Goal: Task Accomplishment & Management: Use online tool/utility

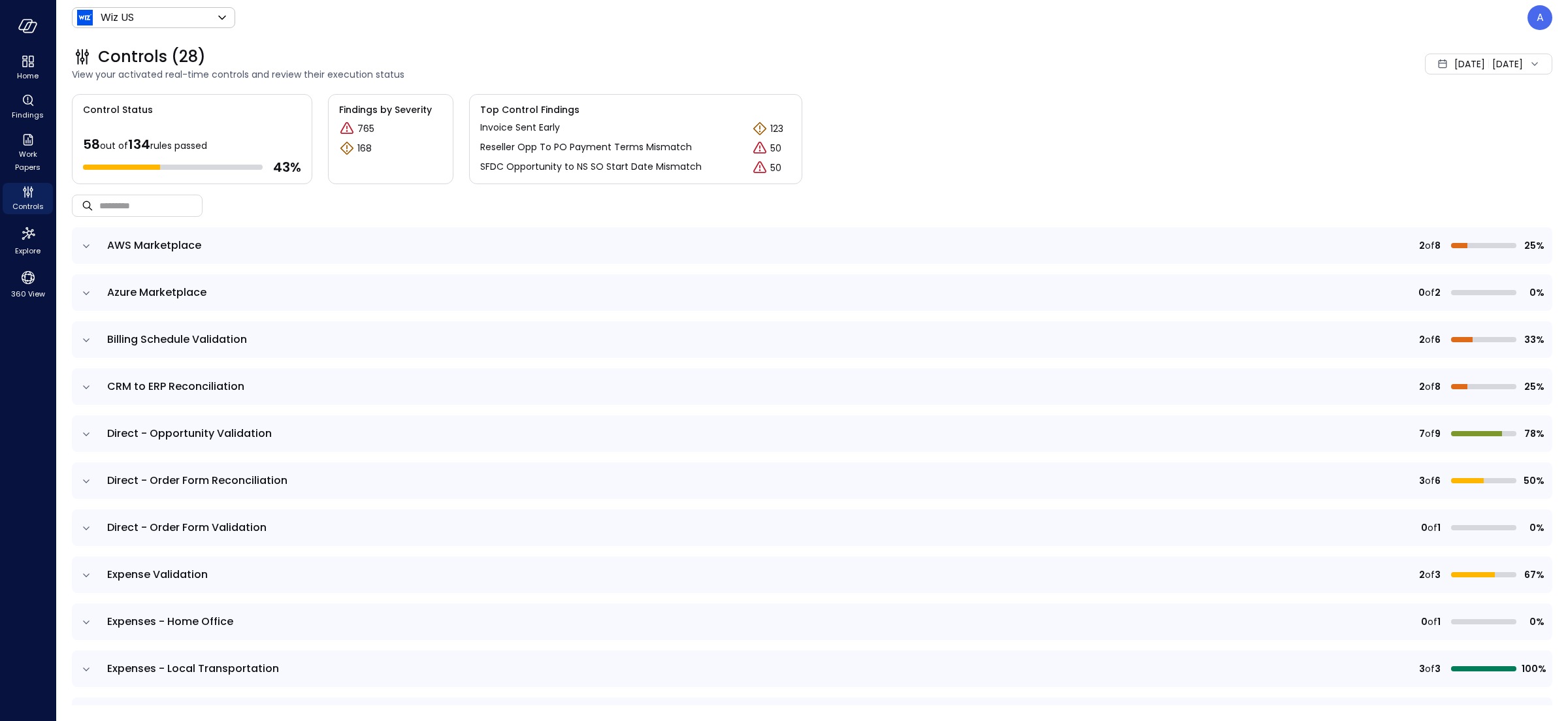
scroll to position [138, 0]
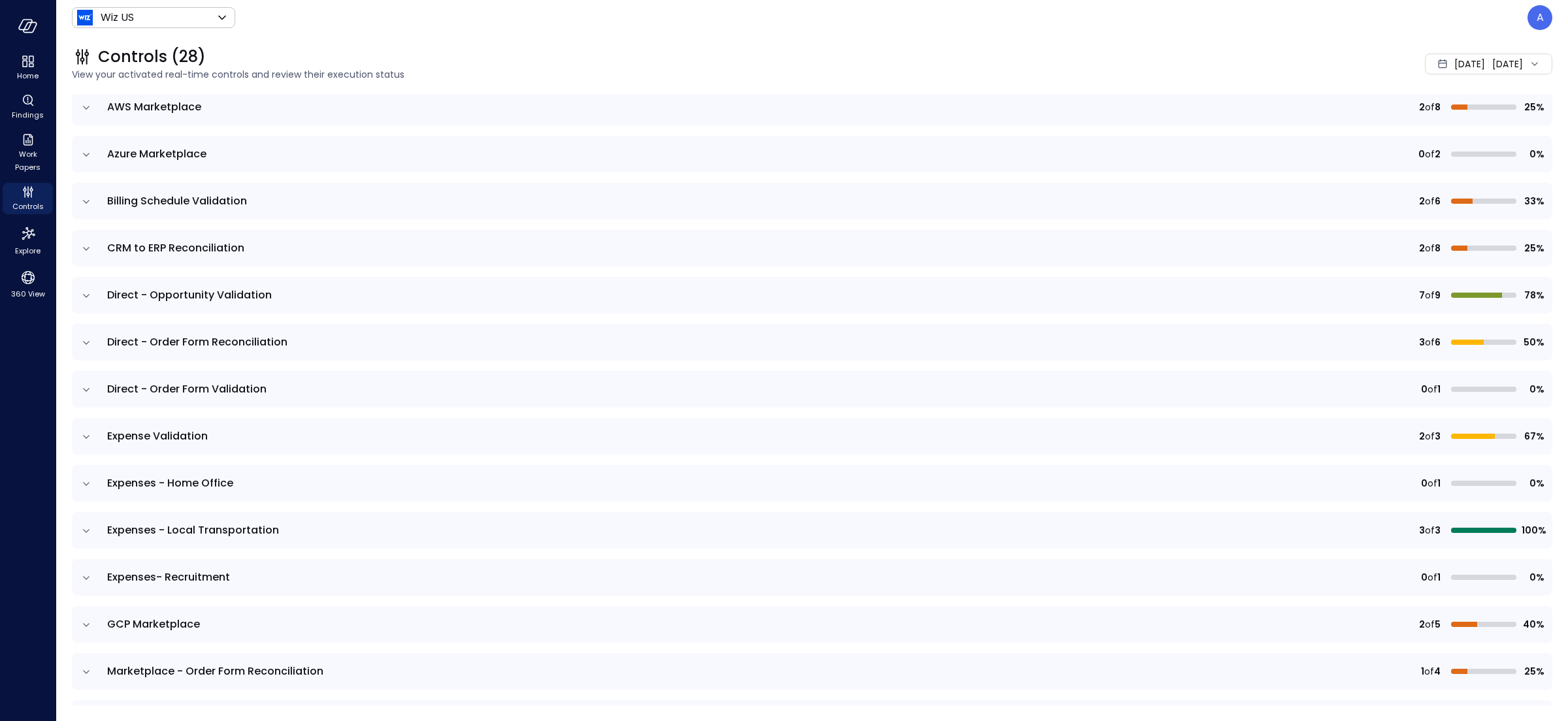
click at [87, 437] on icon "expand row" at bounding box center [86, 437] width 13 height 13
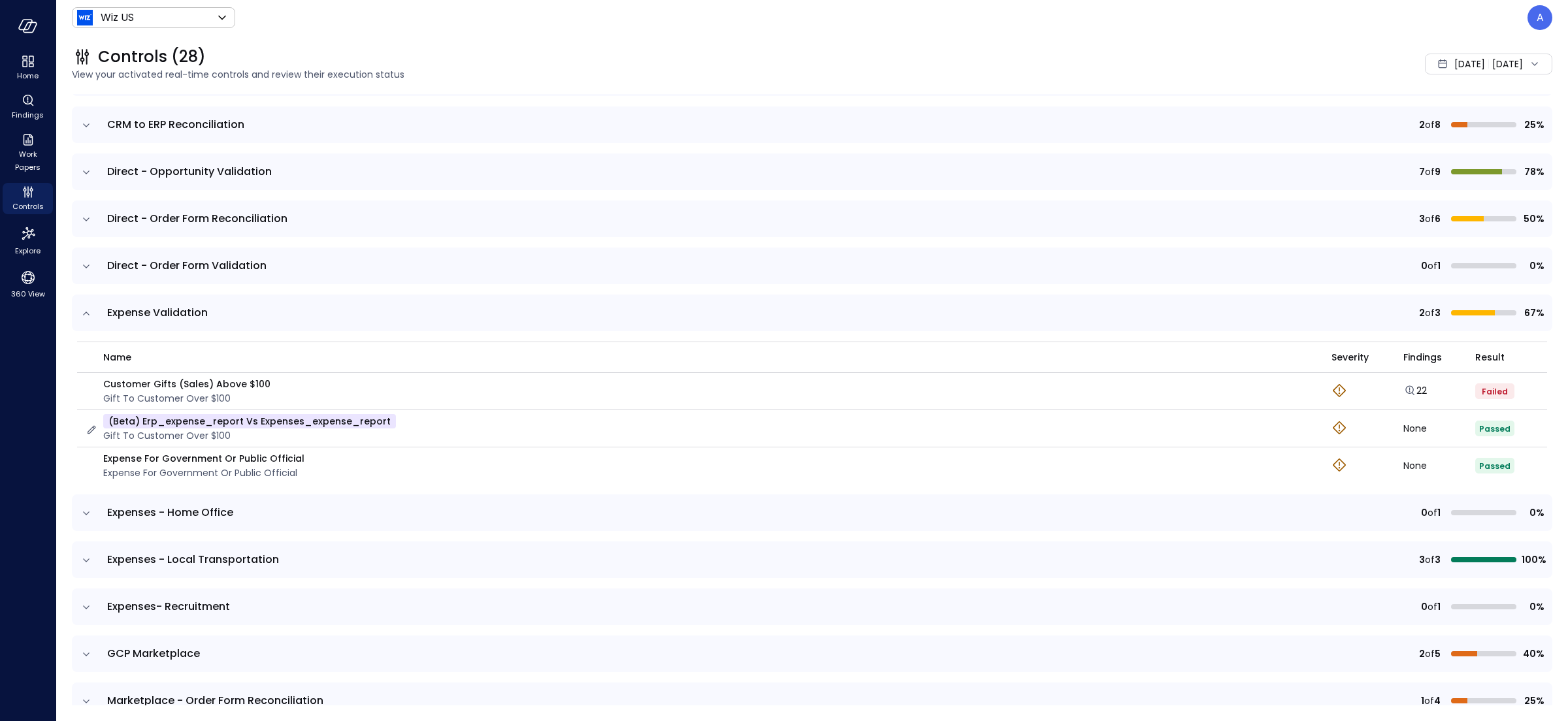
scroll to position [265, 0]
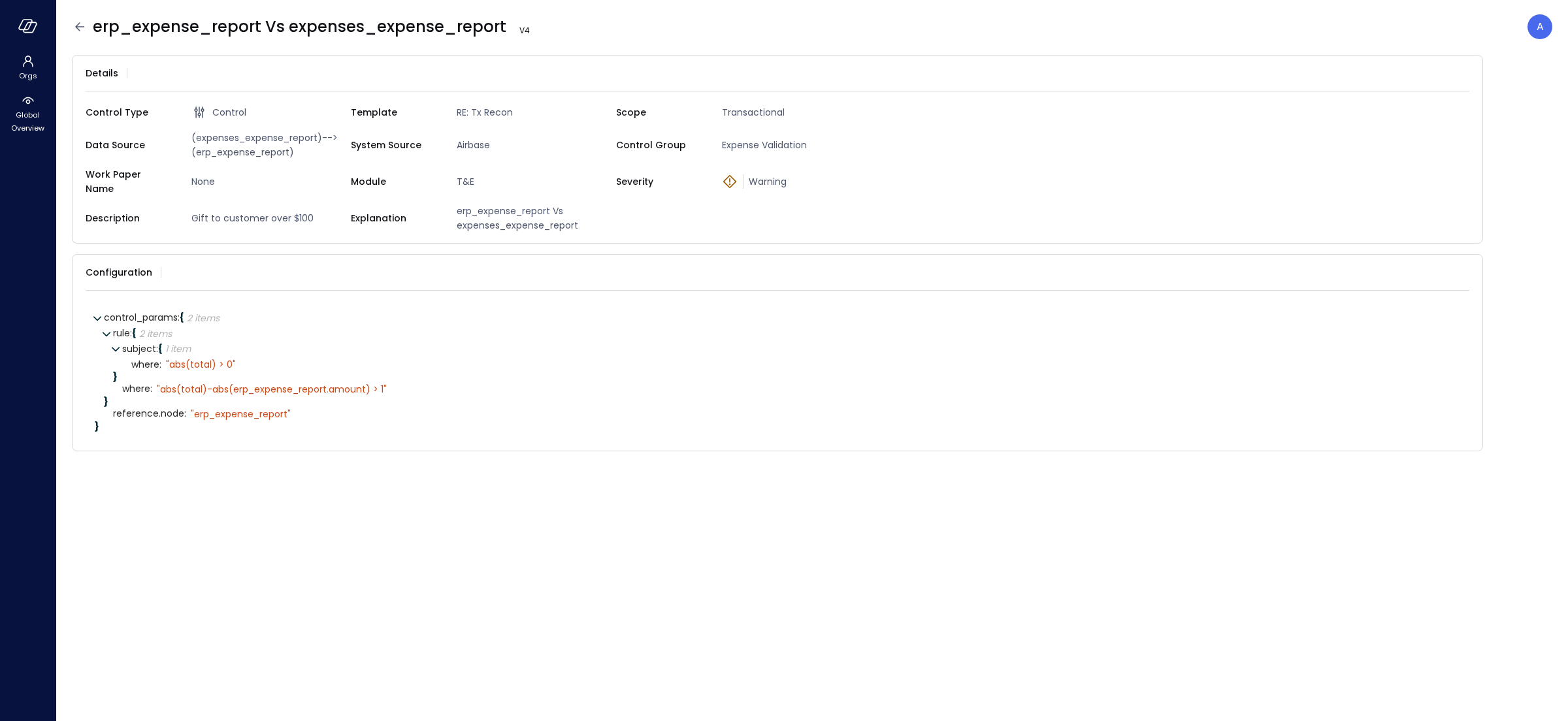
click at [78, 29] on icon at bounding box center [79, 26] width 9 height 8
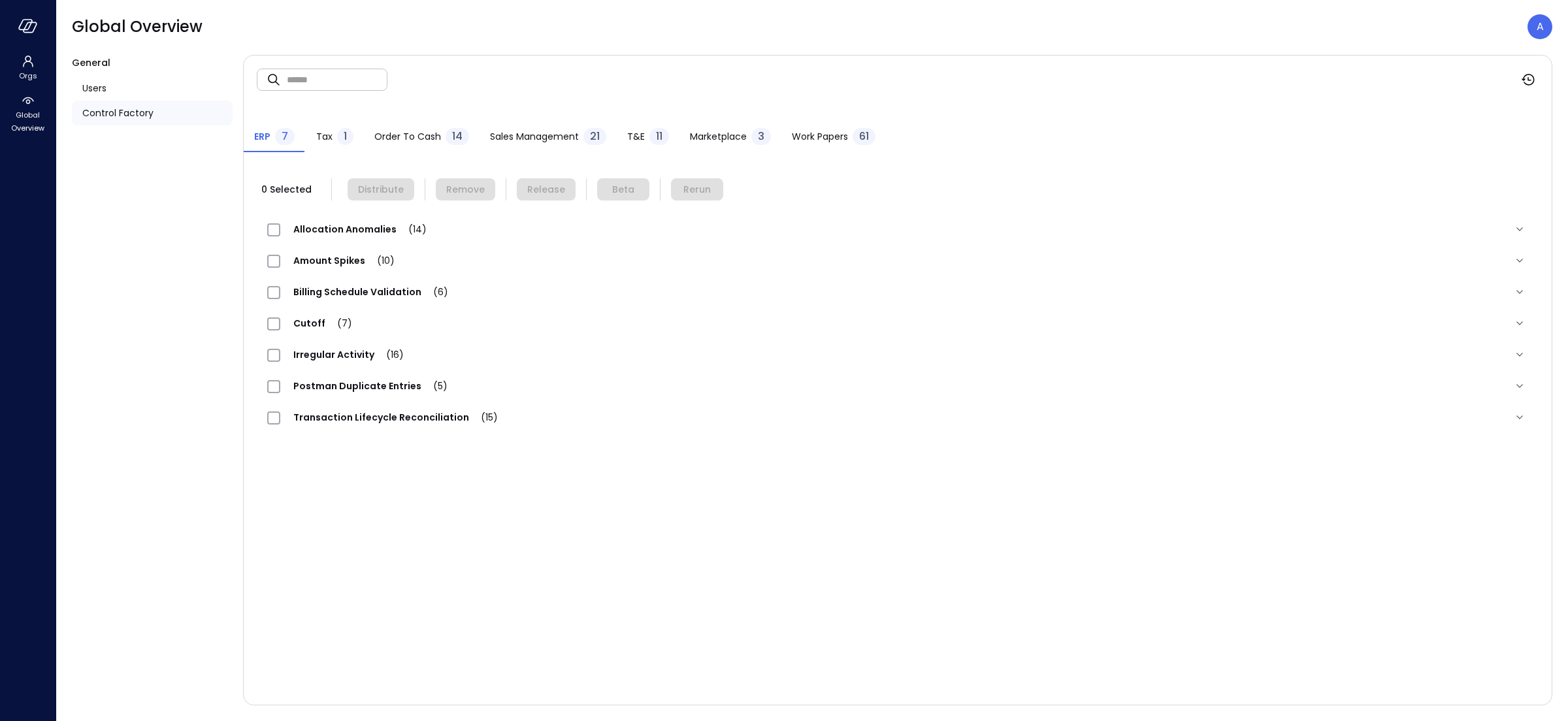
click at [416, 134] on span "Order to Cash" at bounding box center [408, 137] width 67 height 15
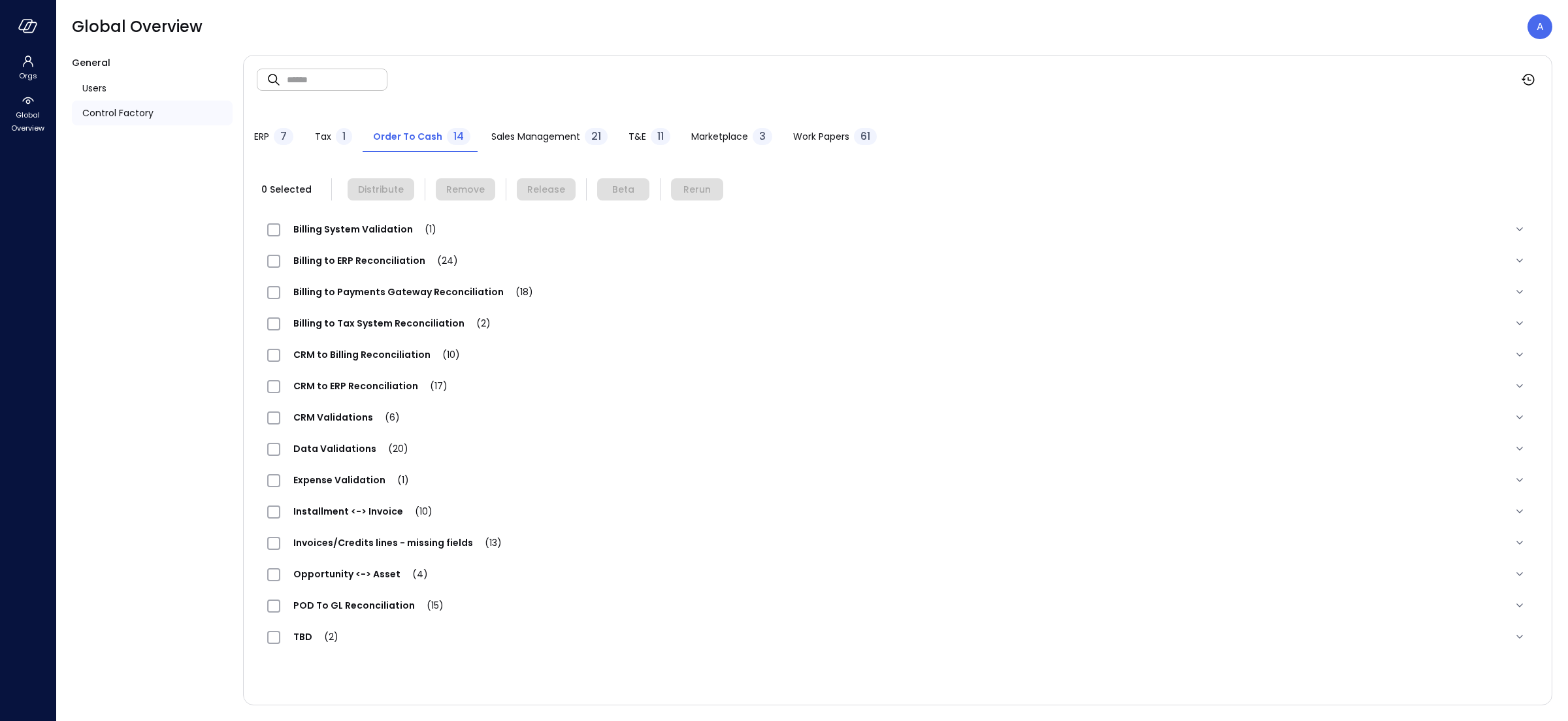
click at [633, 138] on span "T&E" at bounding box center [638, 137] width 18 height 15
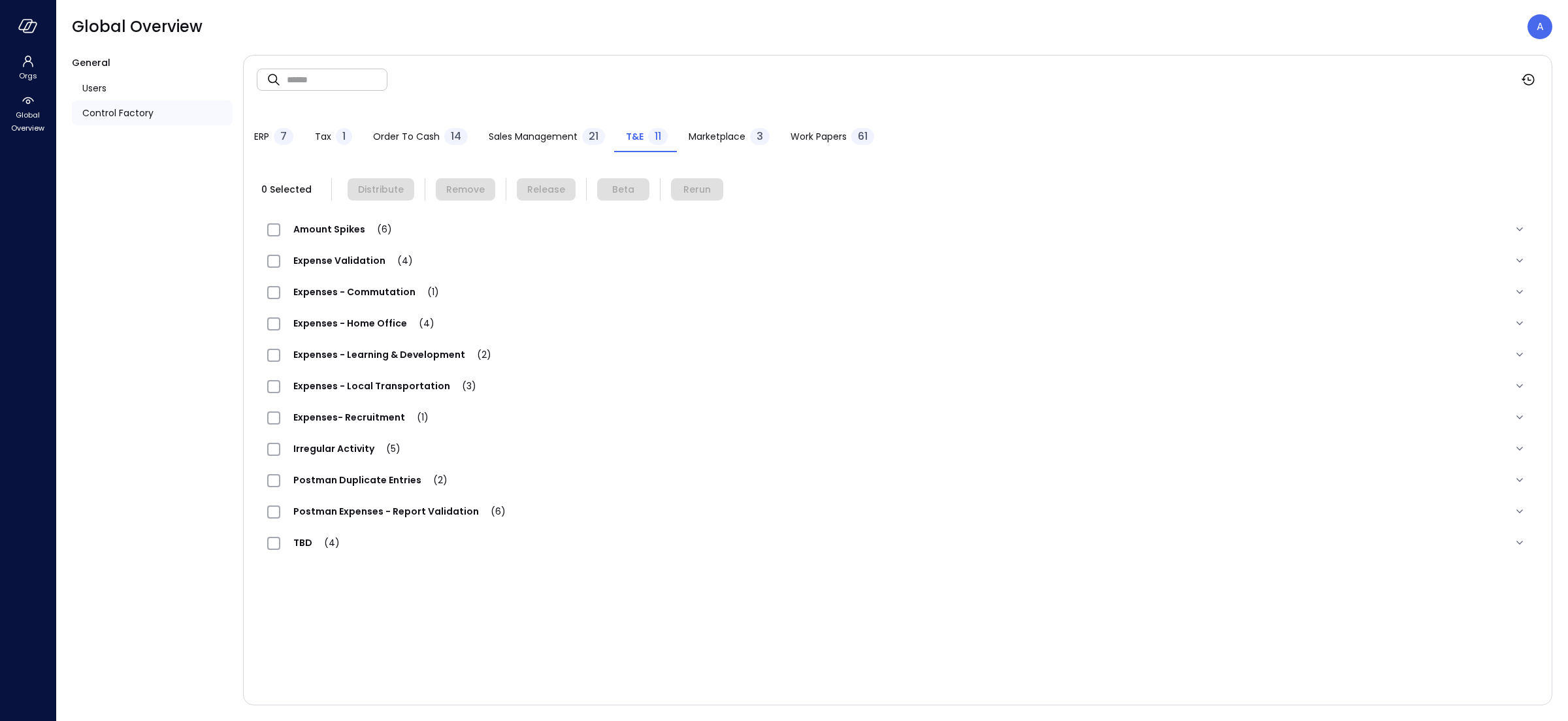
click at [350, 266] on span "Expense Validation (4)" at bounding box center [353, 261] width 146 height 13
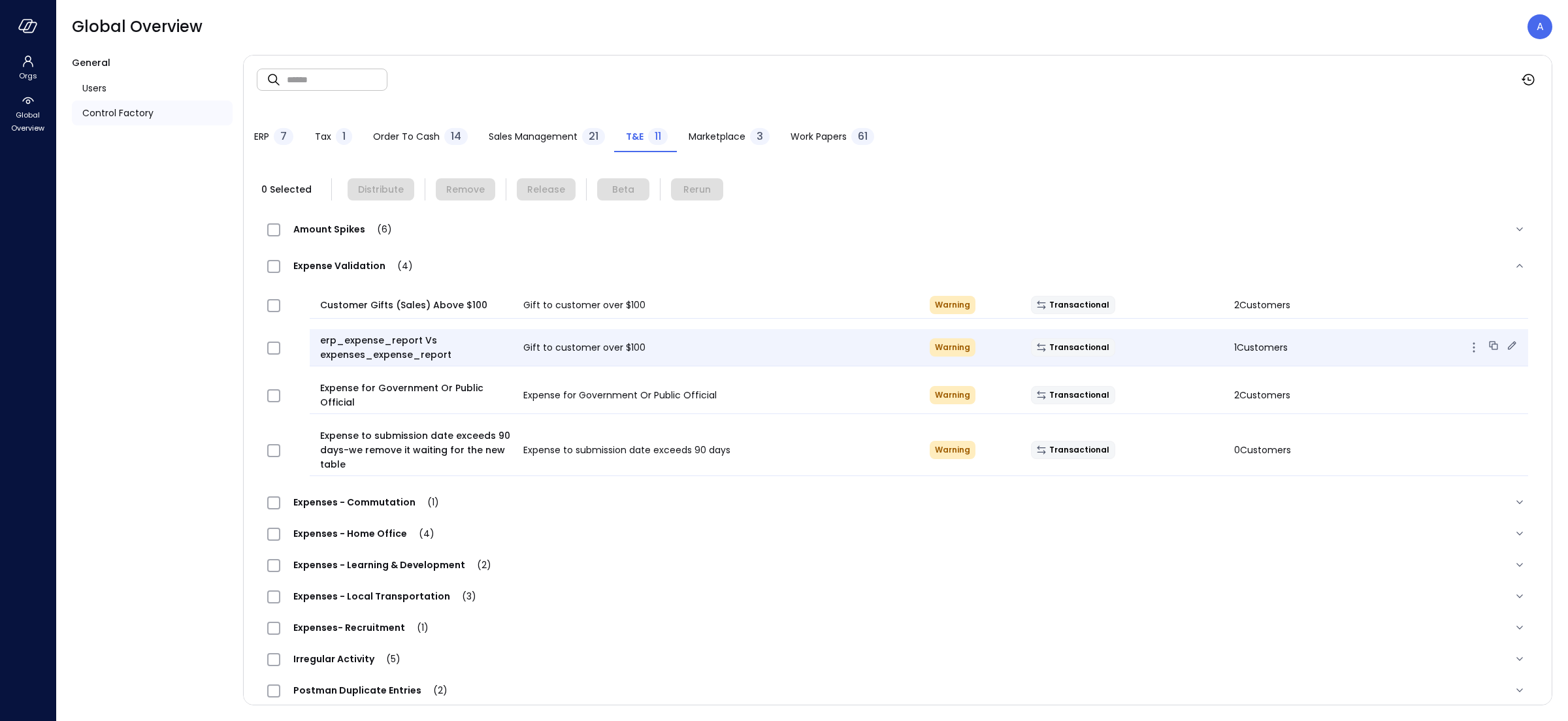
click at [1487, 345] on icon at bounding box center [1494, 346] width 13 height 13
